Goal: Task Accomplishment & Management: Manage account settings

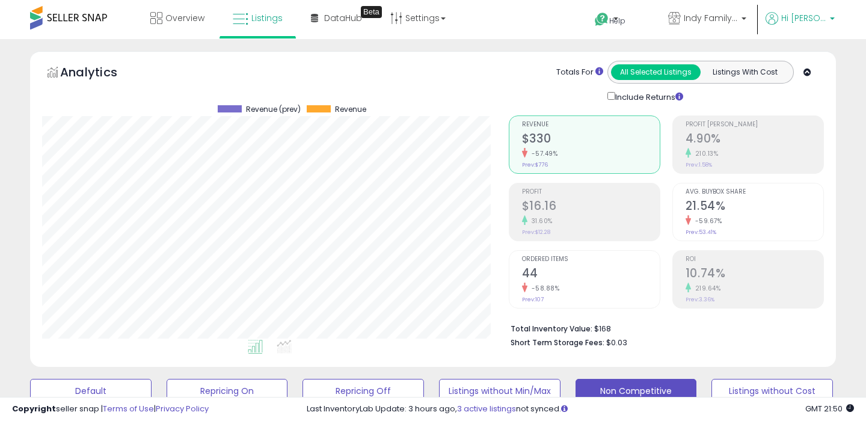
click at [832, 18] on b at bounding box center [832, 21] width 5 height 8
click at [808, 96] on link "Logout" at bounding box center [810, 95] width 26 height 11
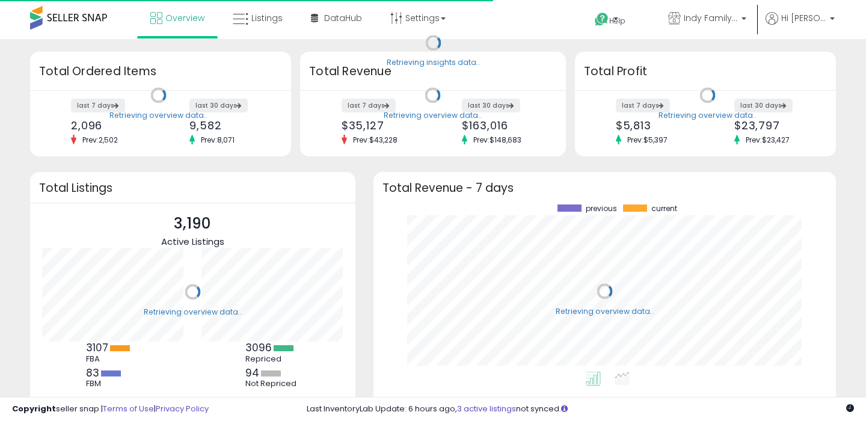
scroll to position [167, 439]
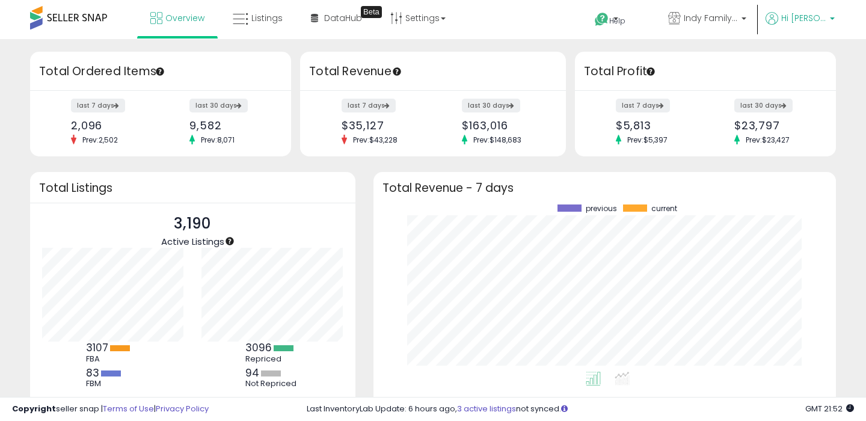
click at [831, 17] on b at bounding box center [832, 21] width 5 height 8
click at [812, 66] on link "Profile" at bounding box center [810, 63] width 24 height 11
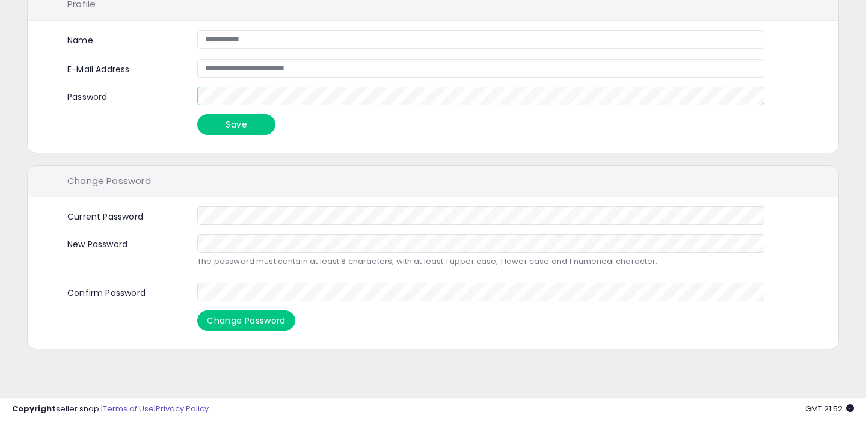
scroll to position [71, 0]
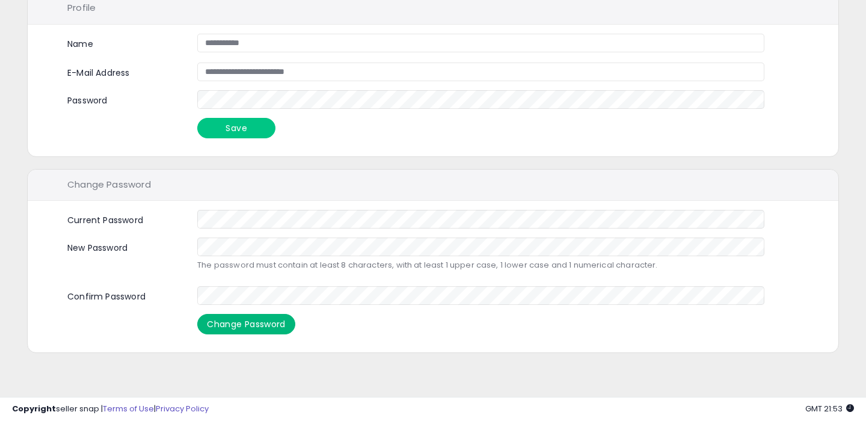
click at [242, 321] on button "Change Password" at bounding box center [246, 324] width 98 height 20
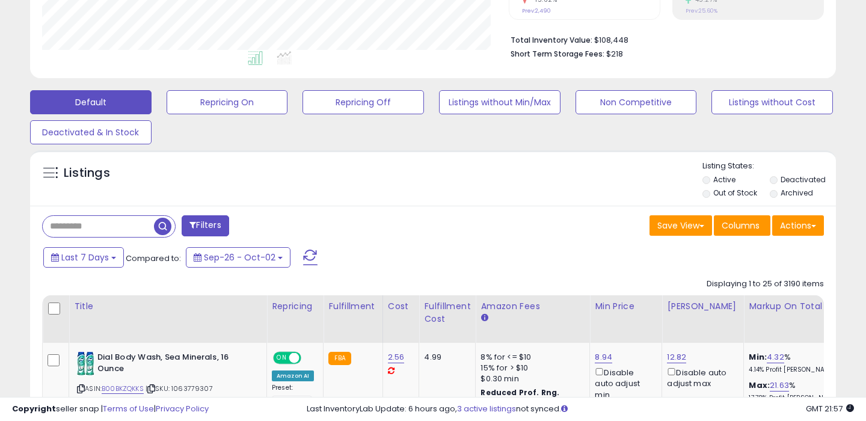
scroll to position [314, 0]
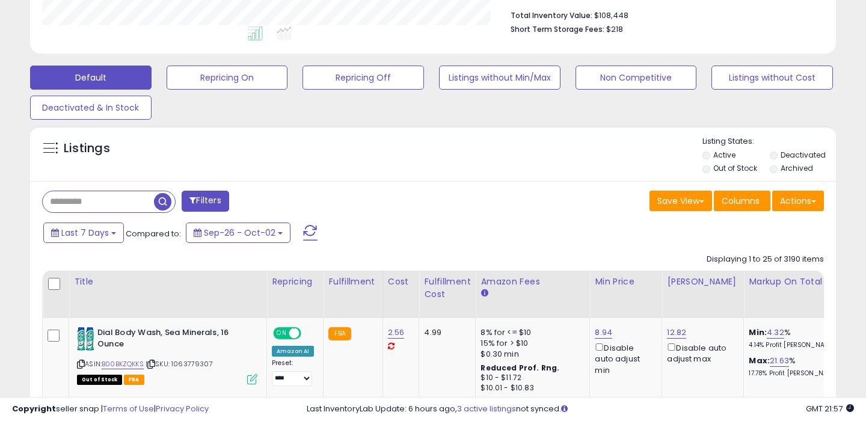
click at [95, 202] on input "text" at bounding box center [98, 201] width 111 height 21
paste input "**********"
type input "**********"
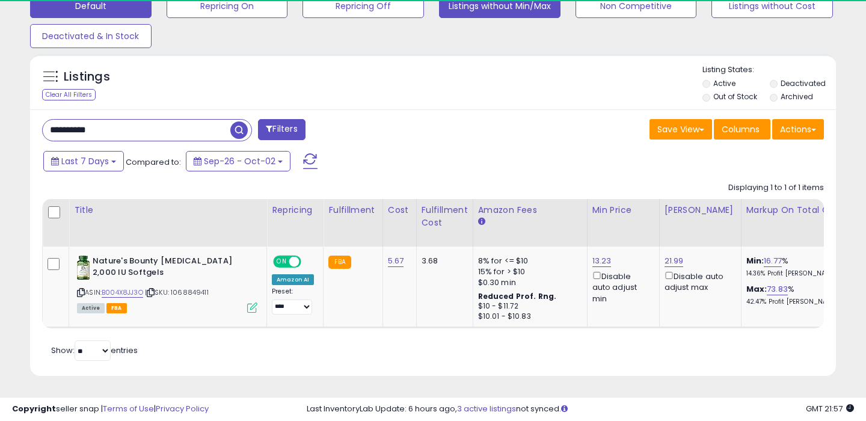
scroll to position [247, 466]
